Goal: Transaction & Acquisition: Purchase product/service

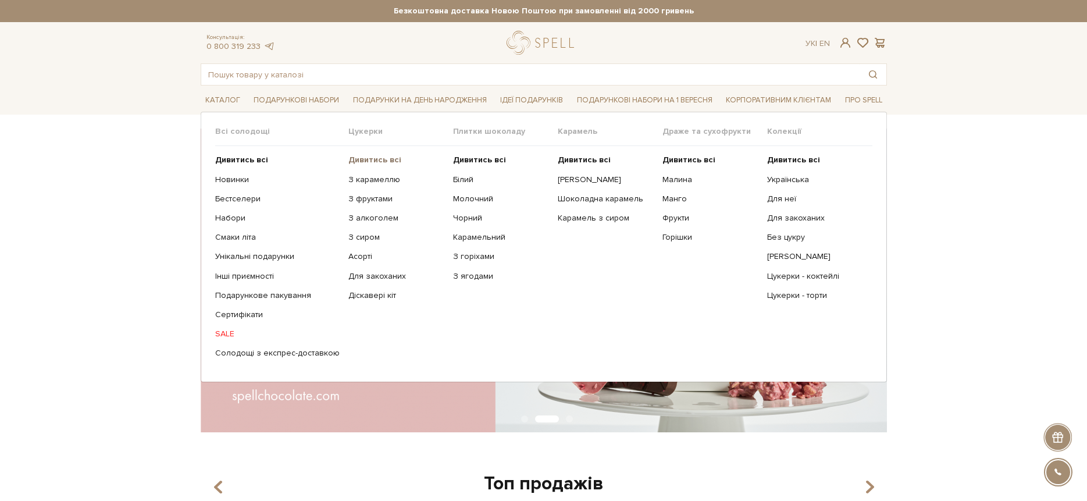
click at [357, 159] on b "Дивитись всі" at bounding box center [374, 160] width 53 height 10
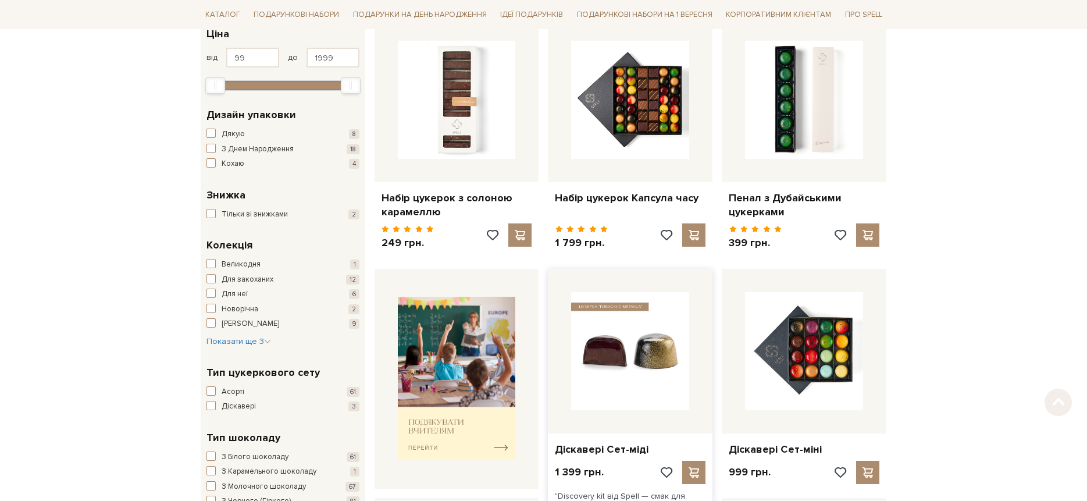
scroll to position [226, 0]
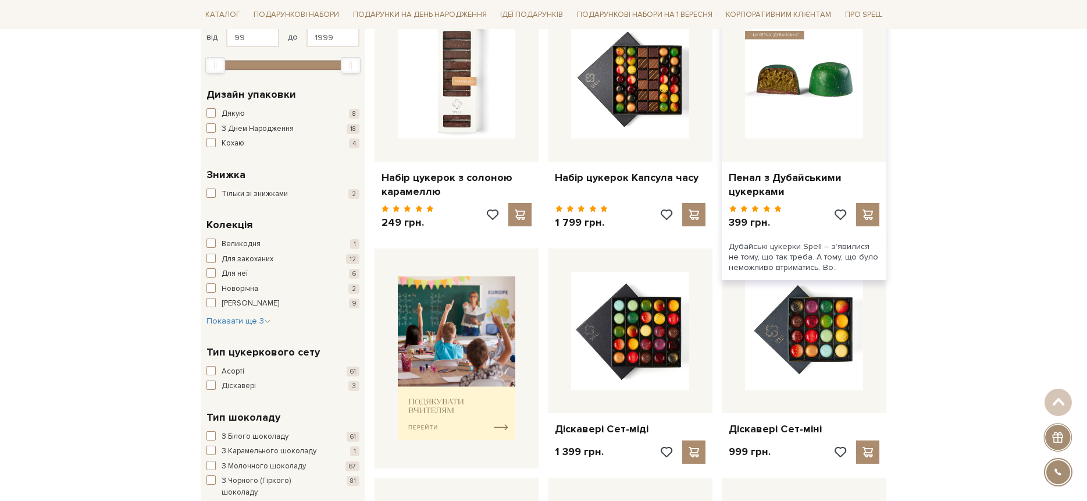
click at [806, 118] on img at bounding box center [804, 79] width 118 height 118
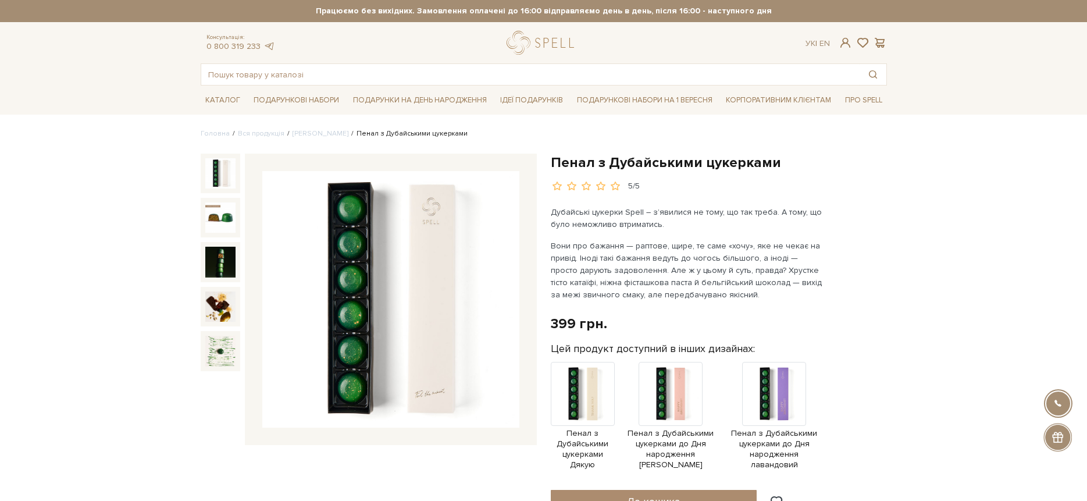
click at [391, 344] on img at bounding box center [390, 299] width 257 height 257
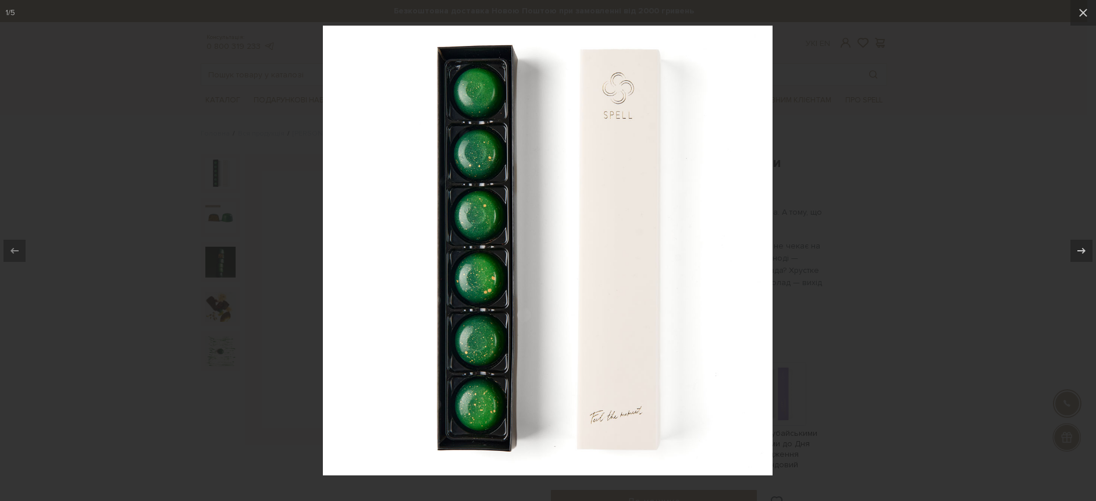
click at [664, 325] on img at bounding box center [548, 251] width 450 height 450
